Goal: Task Accomplishment & Management: Complete application form

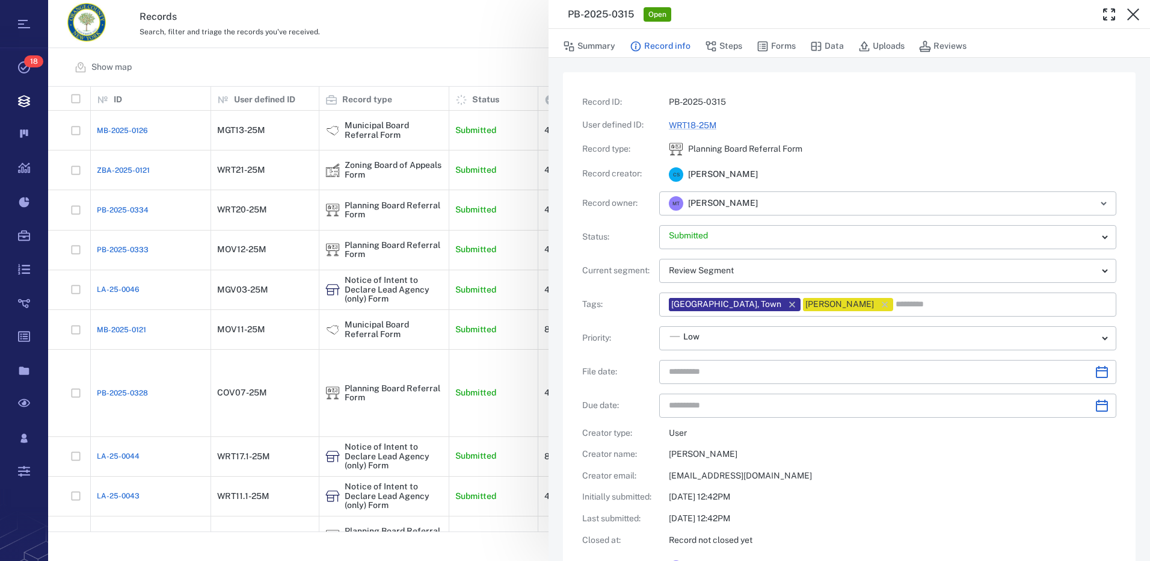
type input "**********"
click at [724, 45] on button "Steps" at bounding box center [723, 46] width 37 height 23
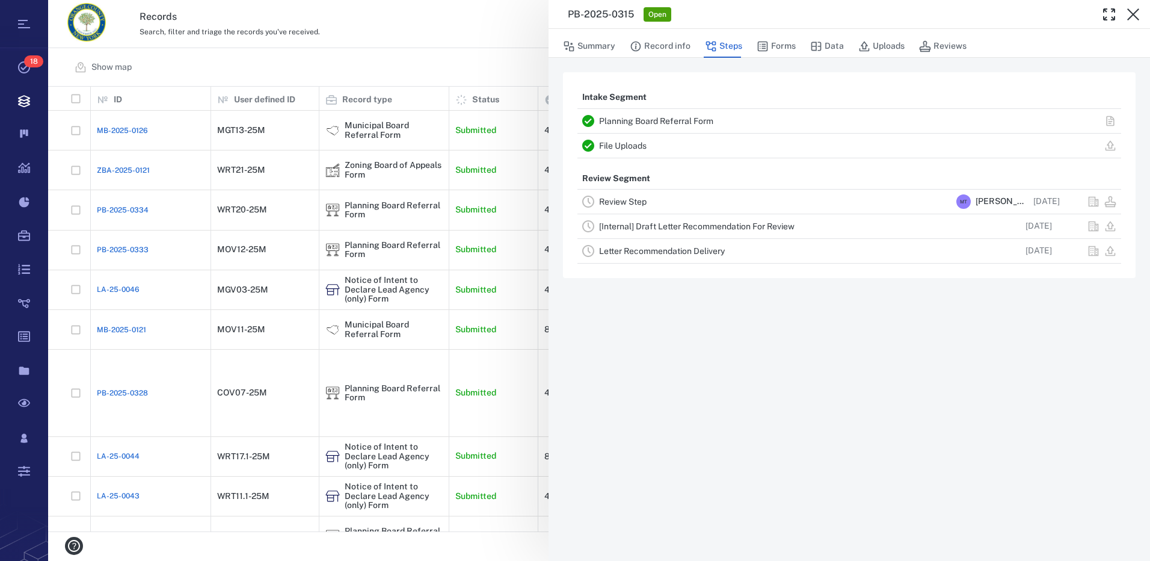
click at [614, 201] on link "Review Step" at bounding box center [623, 202] width 48 height 10
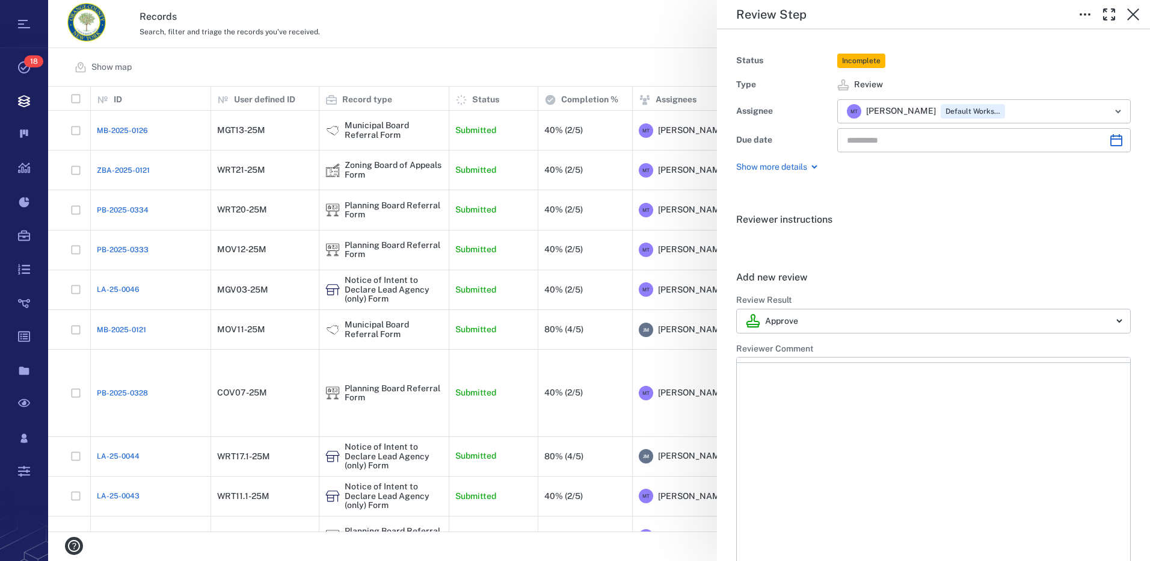
type input "**********"
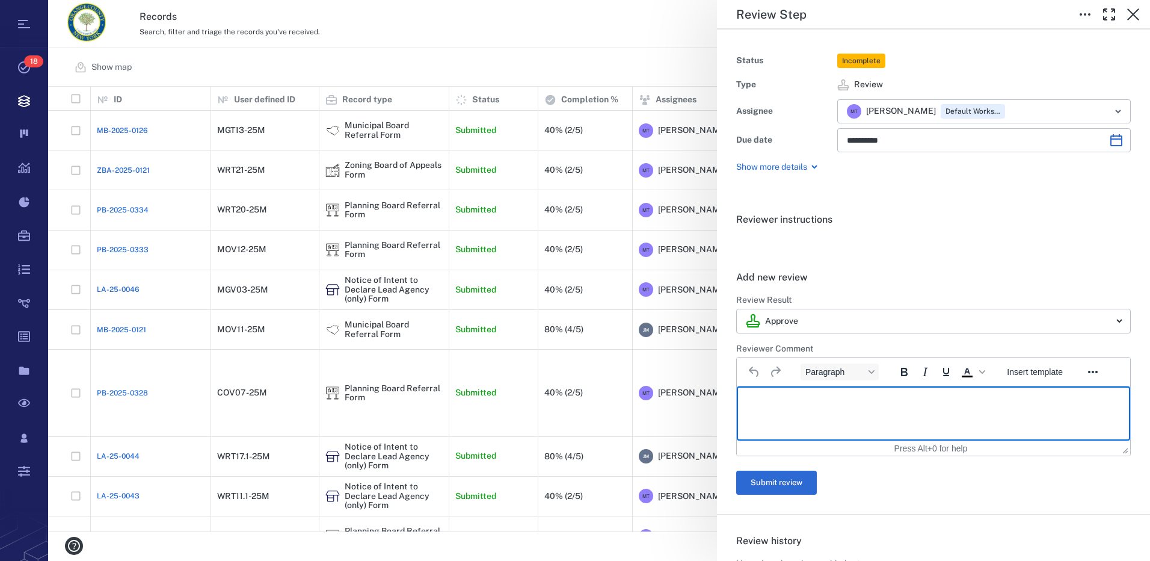
click at [794, 401] on p "Rich Text Area. Press ALT-0 for help." at bounding box center [933, 401] width 373 height 11
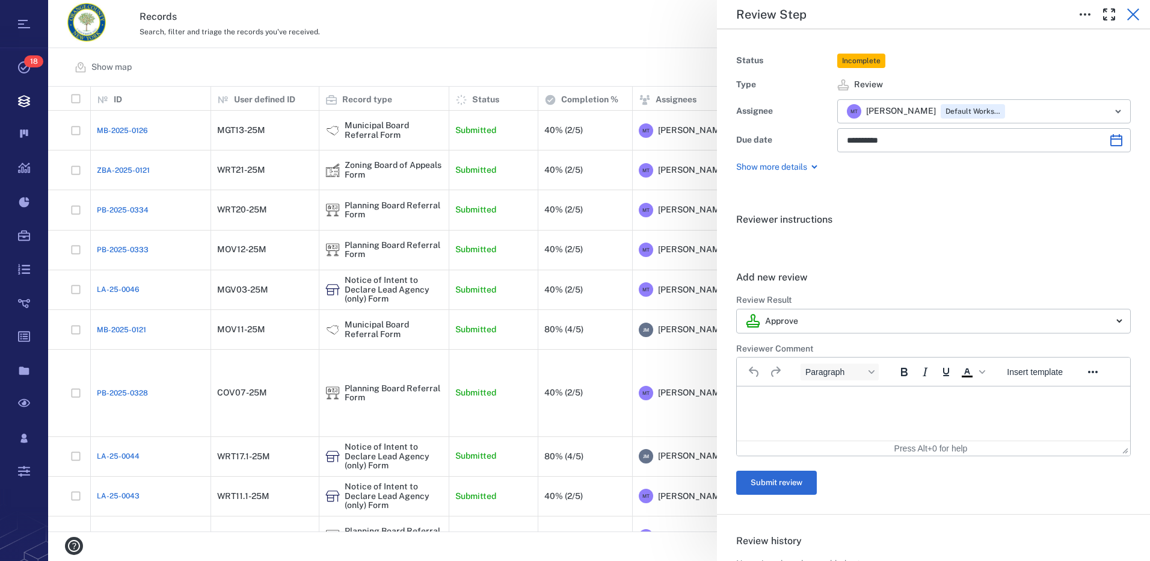
click at [1132, 15] on icon "button" at bounding box center [1133, 14] width 12 height 12
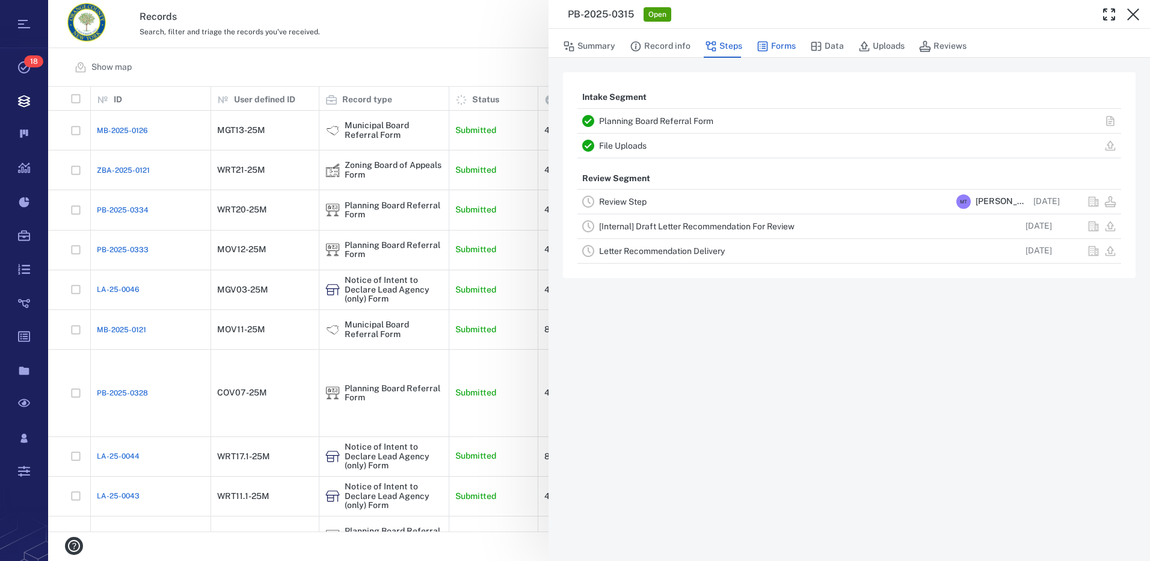
click at [779, 45] on button "Forms" at bounding box center [776, 46] width 39 height 23
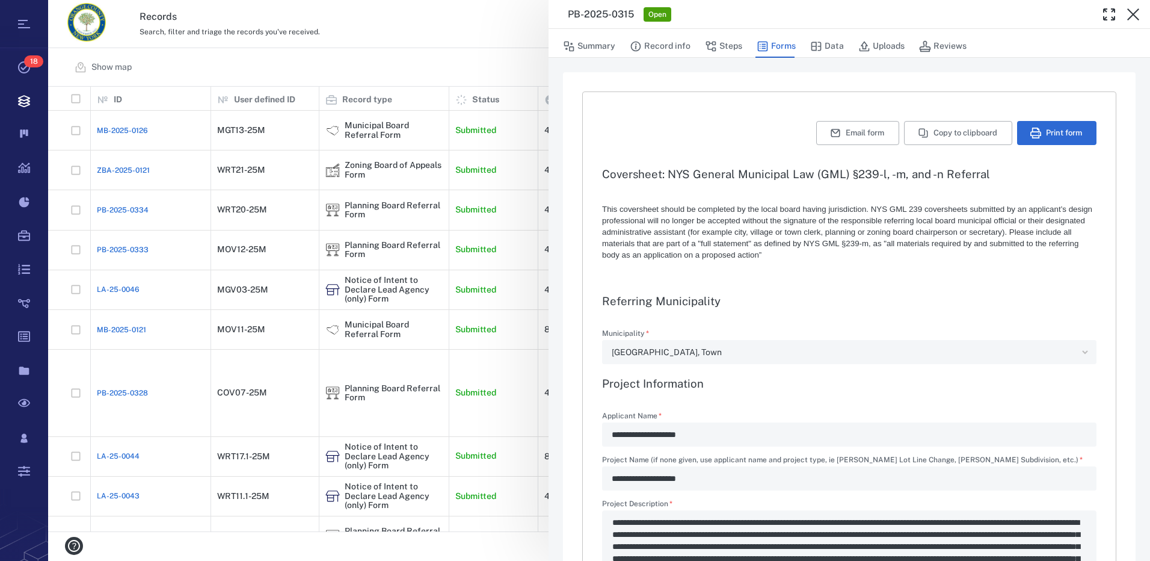
type textarea "*"
click at [724, 45] on button "Steps" at bounding box center [723, 46] width 37 height 23
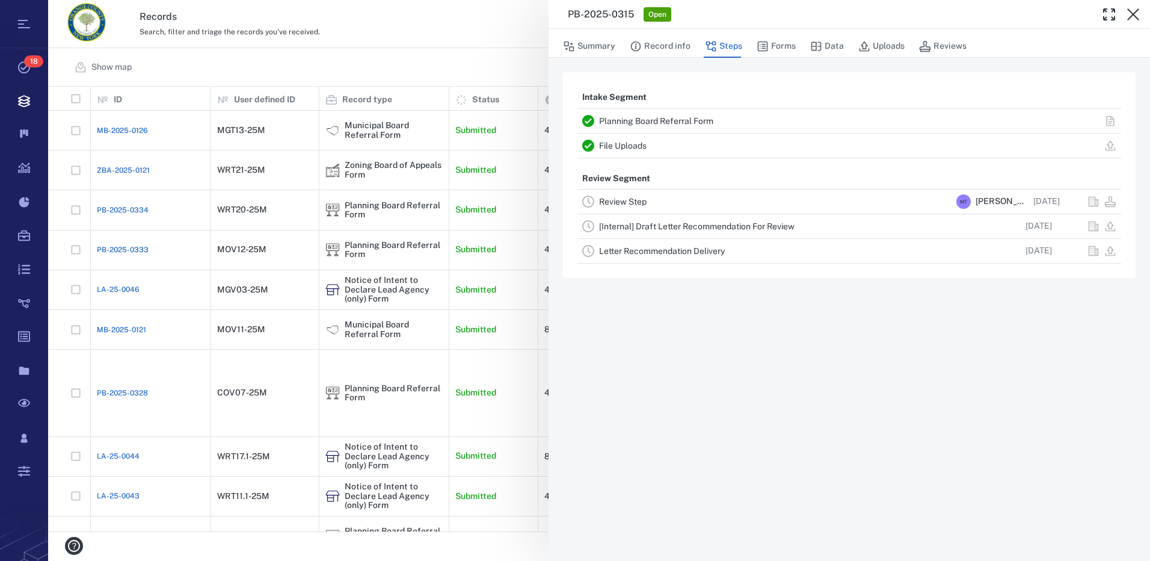
click at [633, 200] on link "Review Step" at bounding box center [623, 202] width 48 height 10
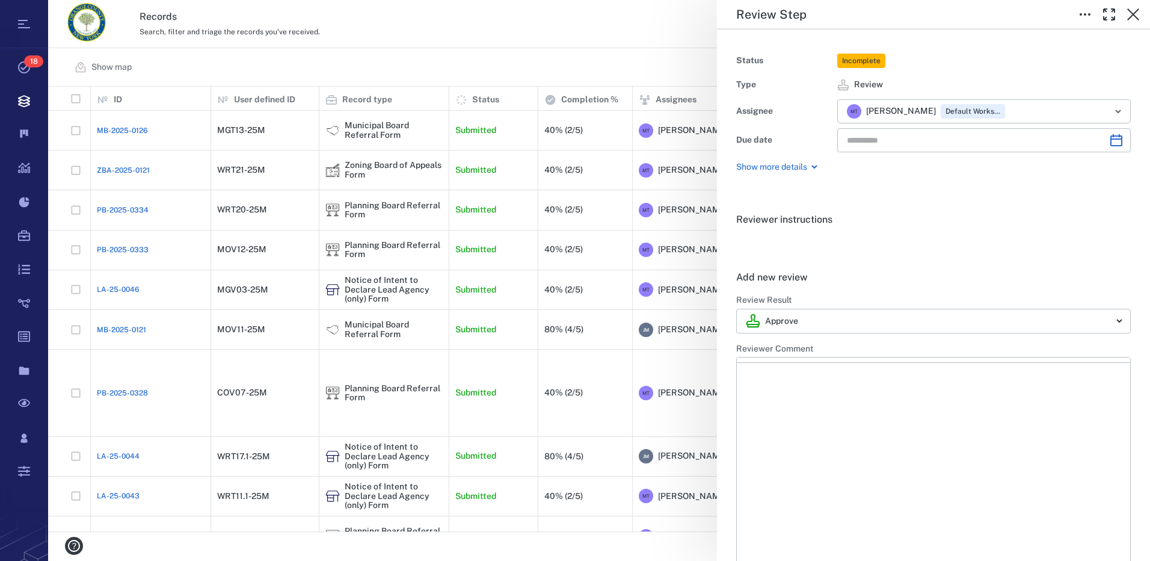
type input "**********"
click at [809, 396] on p "Rich Text Area. Press ALT-0 for help." at bounding box center [933, 401] width 373 height 11
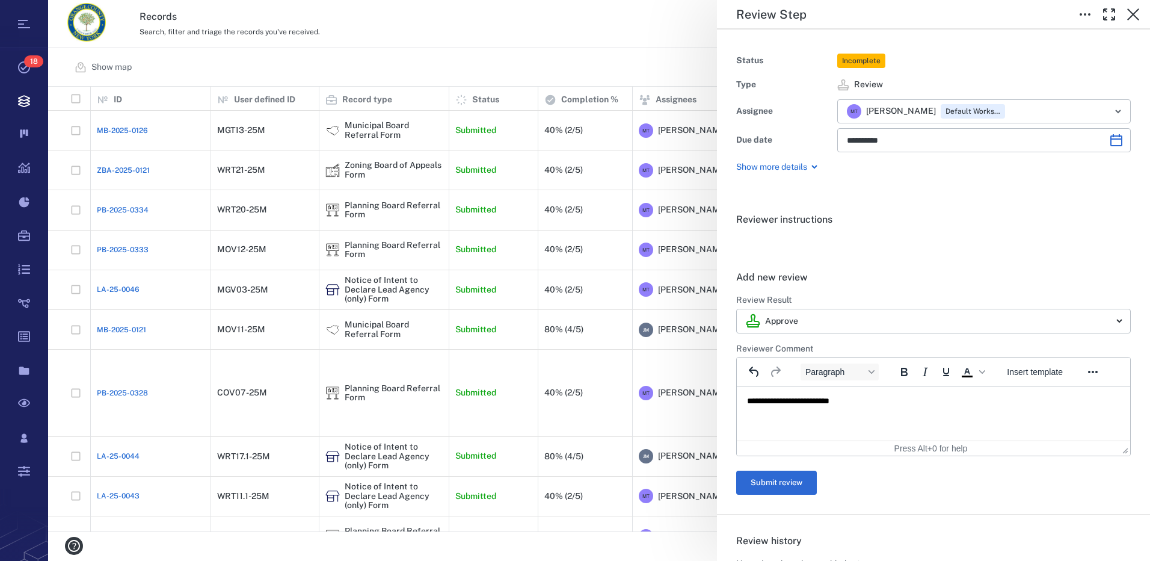
click at [805, 492] on button "Submit review" at bounding box center [776, 482] width 81 height 24
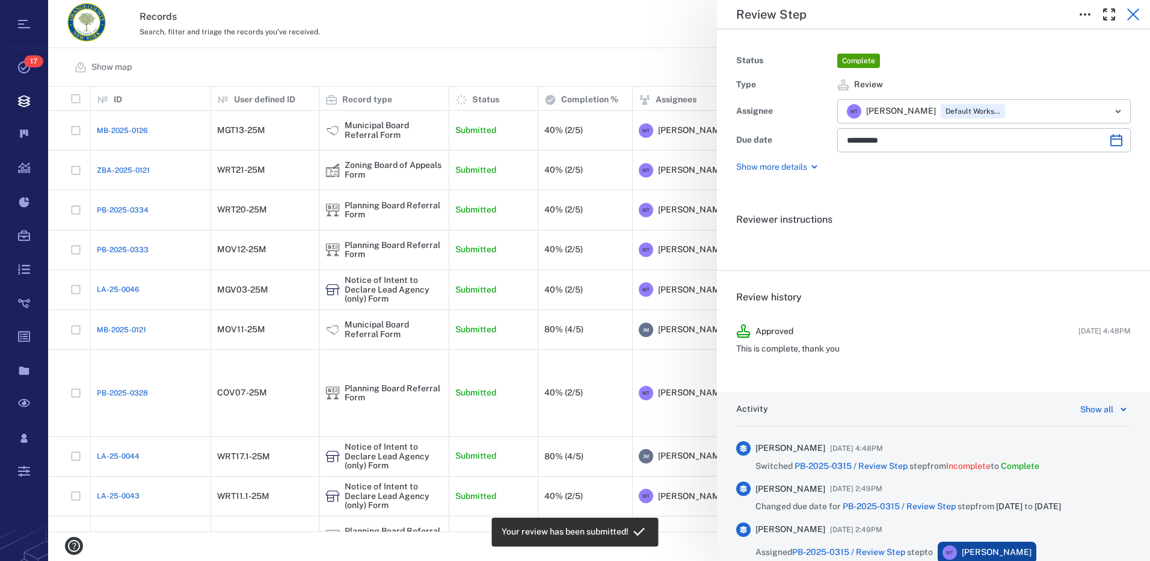
click at [1135, 16] on icon "button" at bounding box center [1133, 14] width 12 height 12
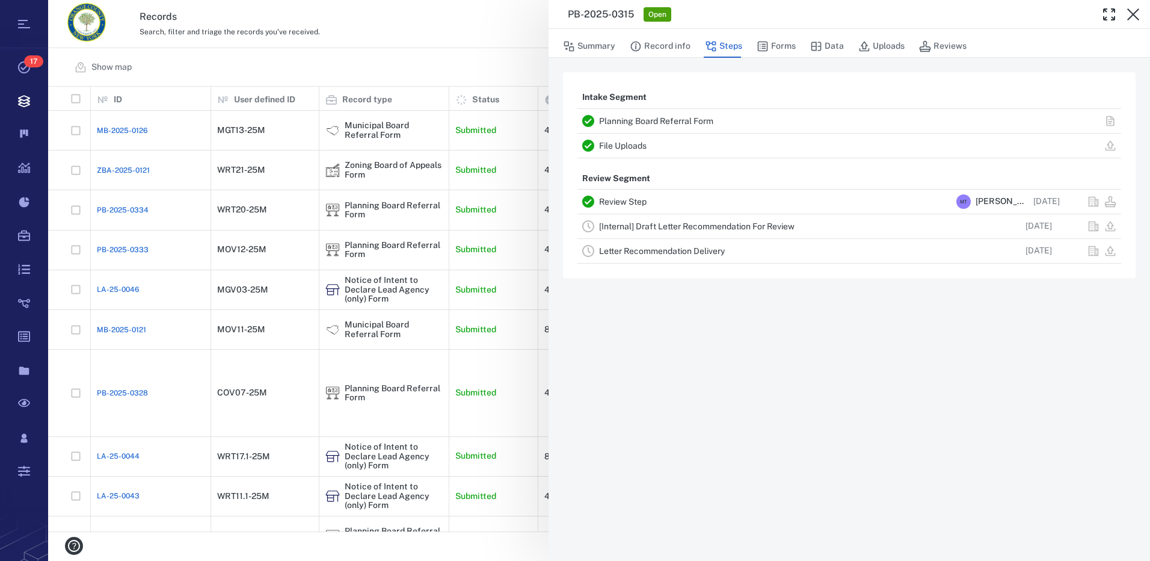
click at [647, 227] on link "[Internal] Draft Letter Recommendation For Review" at bounding box center [696, 226] width 195 height 10
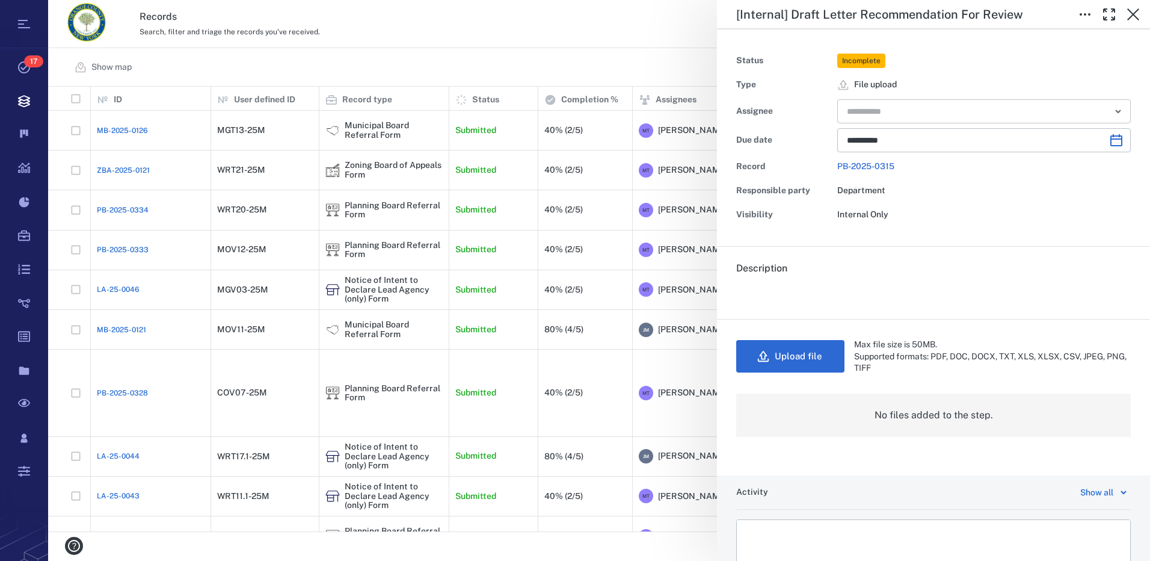
click at [1111, 110] on icon "Open" at bounding box center [1118, 111] width 14 height 14
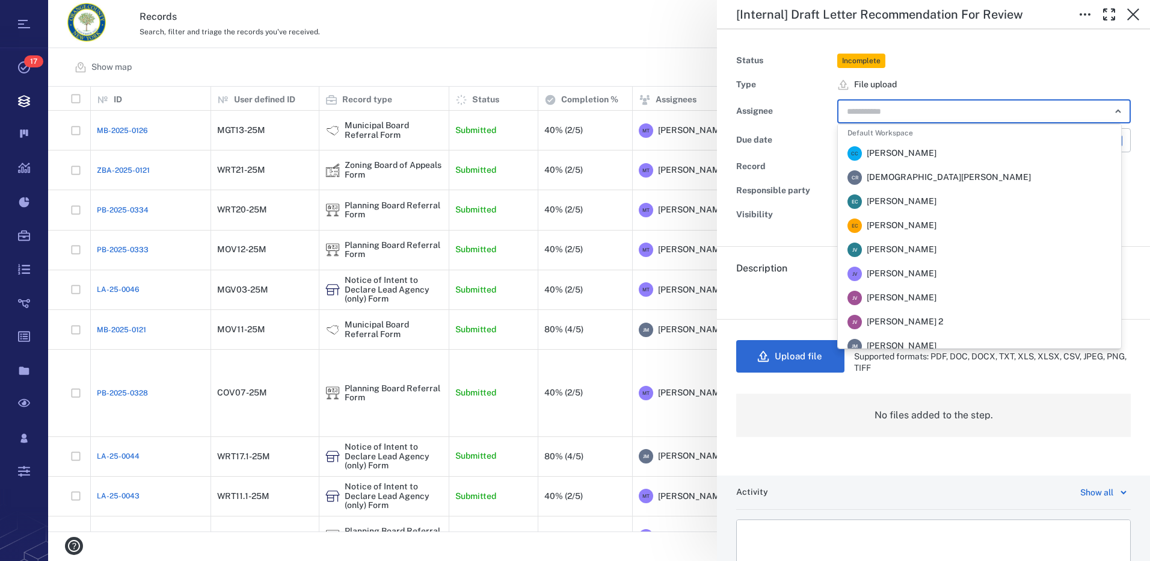
scroll to position [120, 0]
click at [906, 274] on span "[PERSON_NAME]" at bounding box center [902, 274] width 70 height 12
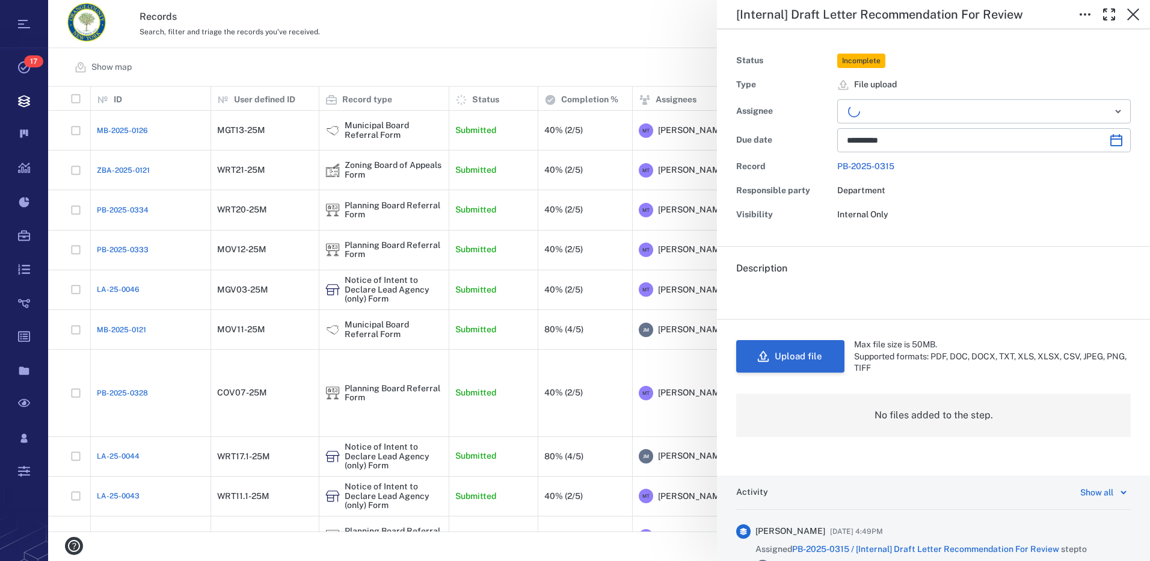
click at [805, 361] on button "Upload file" at bounding box center [790, 356] width 108 height 32
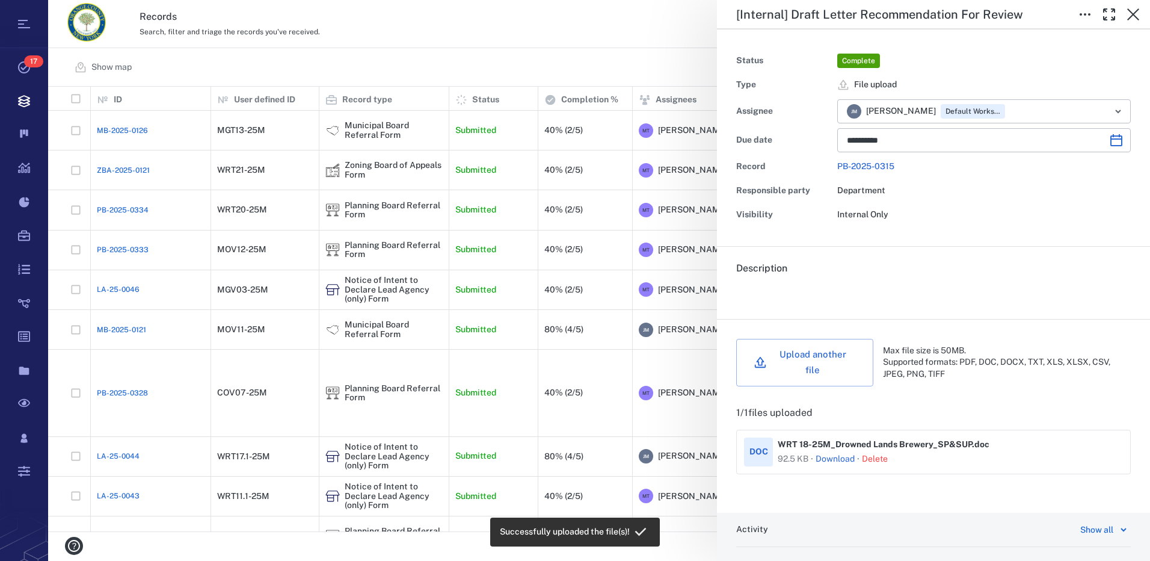
drag, startPoint x: 131, startPoint y: 11, endPoint x: 979, endPoint y: 263, distance: 884.7
click at [979, 263] on h6 "Description" at bounding box center [933, 268] width 395 height 14
click at [1134, 16] on icon "button" at bounding box center [1133, 14] width 12 height 12
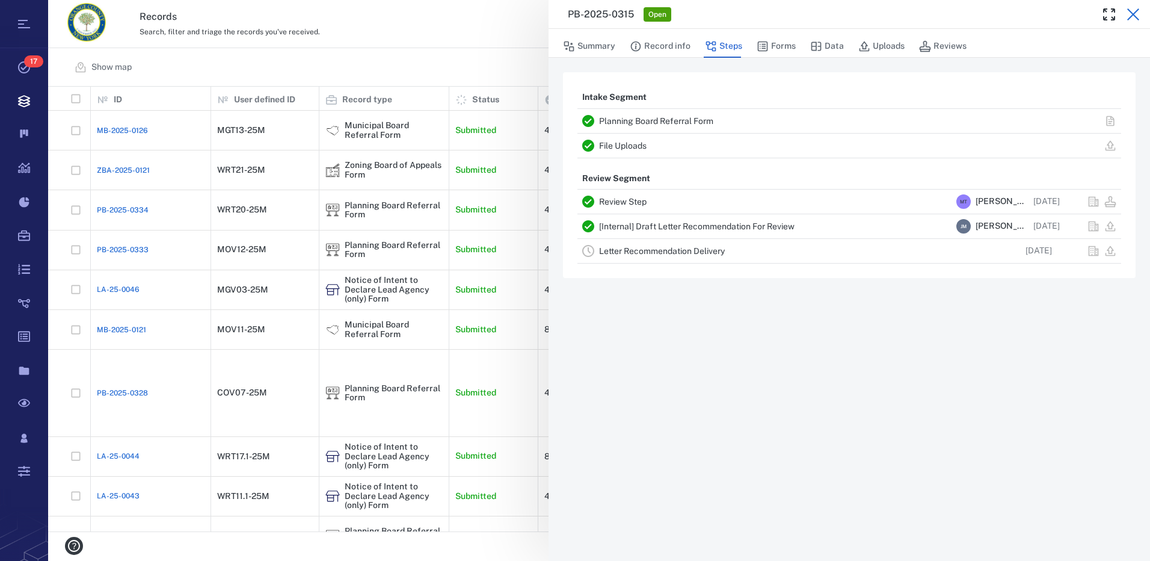
click at [1134, 17] on icon "button" at bounding box center [1133, 14] width 14 height 14
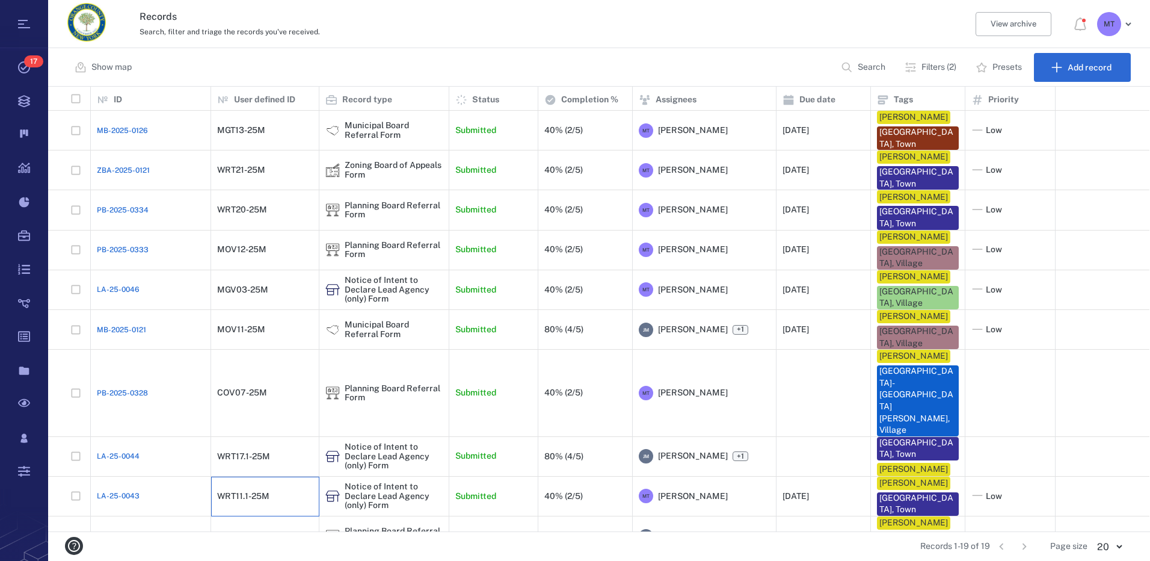
click at [250, 491] on div "WRT11.1-25M" at bounding box center [243, 495] width 52 height 9
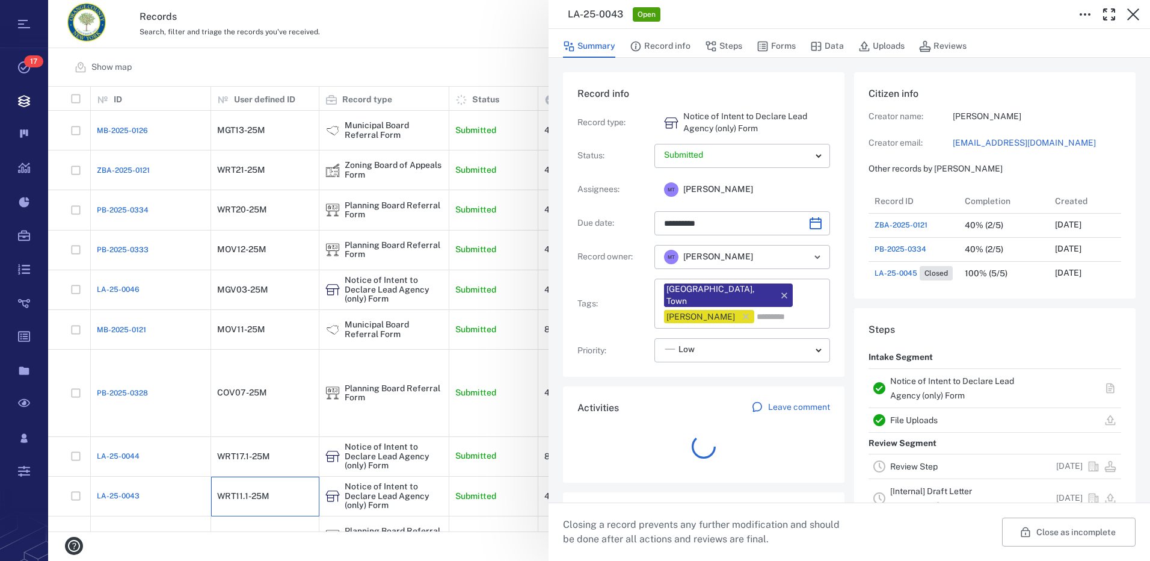
scroll to position [10, 10]
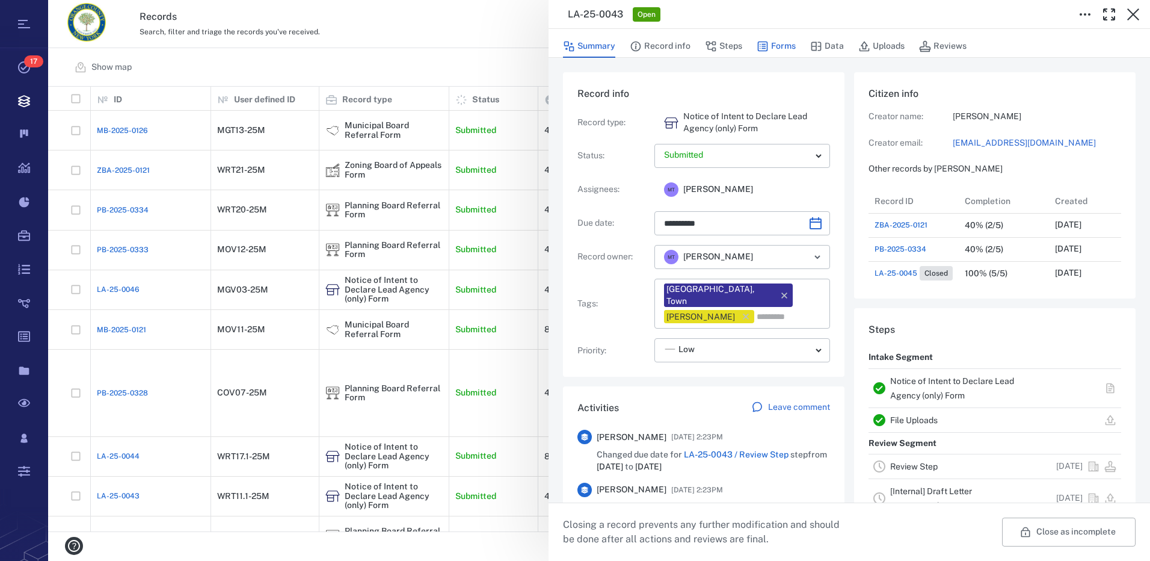
click at [776, 48] on button "Forms" at bounding box center [776, 46] width 39 height 23
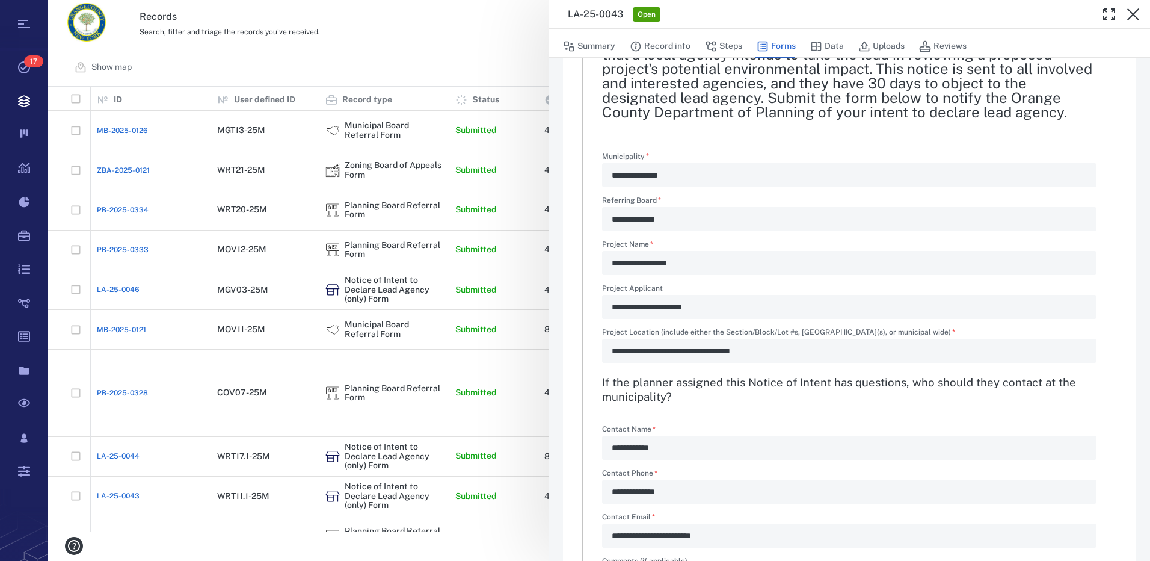
scroll to position [156, 0]
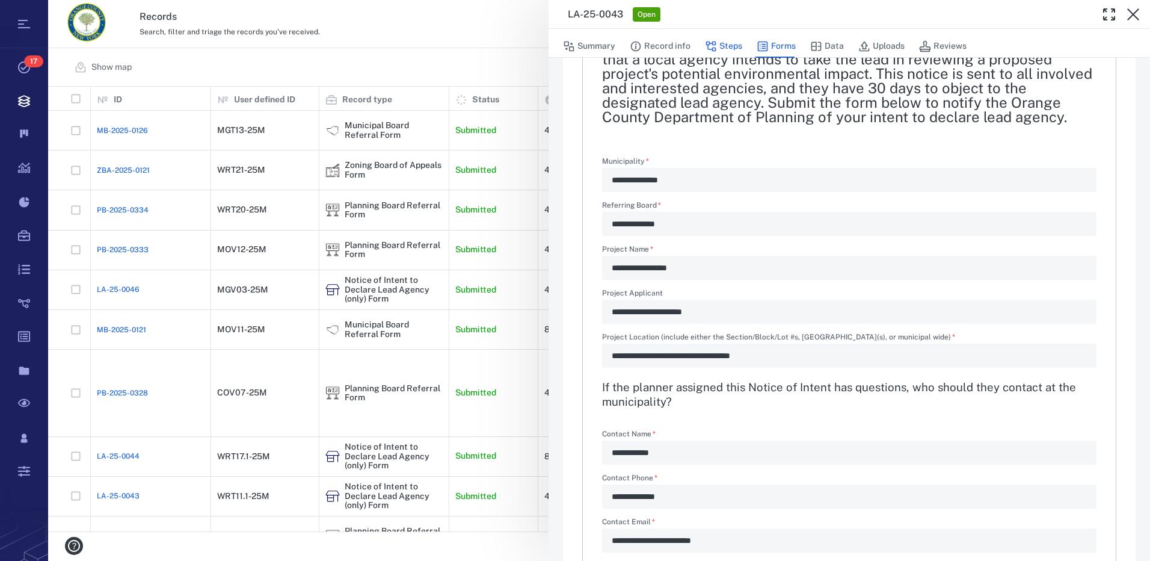
click at [727, 41] on button "Steps" at bounding box center [723, 46] width 37 height 23
